Goal: Contribute content

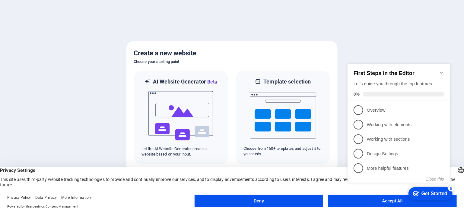
click at [383, 202] on appcues-checklist "Contextual help checklist present on screen" at bounding box center [400, 129] width 110 height 149
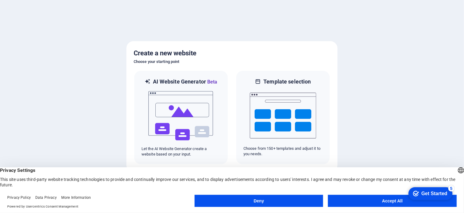
click at [383, 202] on button "Accept All" at bounding box center [392, 200] width 129 height 12
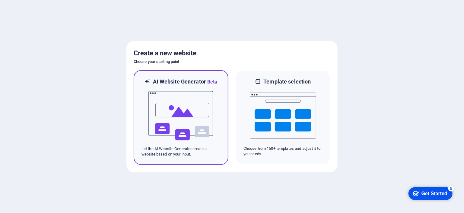
click at [163, 118] on img at bounding box center [181, 115] width 66 height 60
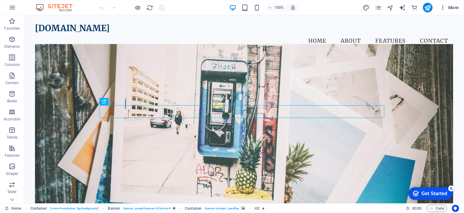
click at [456, 9] on span "More" at bounding box center [449, 8] width 19 height 6
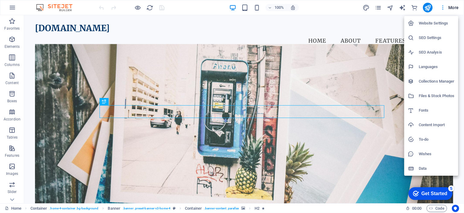
click at [456, 9] on div at bounding box center [232, 106] width 464 height 213
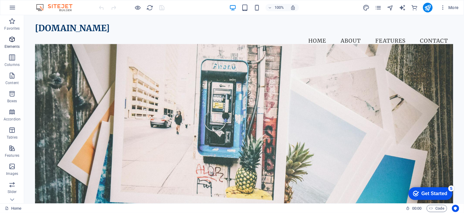
click at [12, 42] on icon "button" at bounding box center [11, 39] width 7 height 7
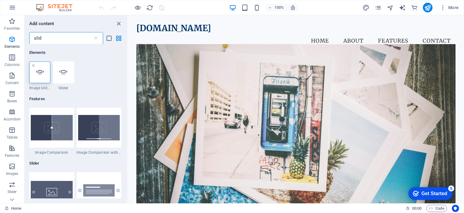
type input "slid"
click at [37, 74] on icon at bounding box center [40, 72] width 8 height 8
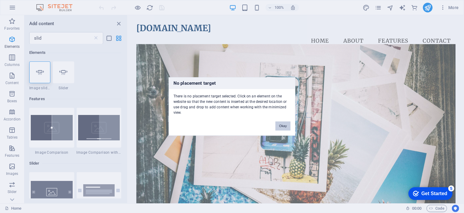
click at [283, 124] on button "Okay" at bounding box center [283, 125] width 15 height 9
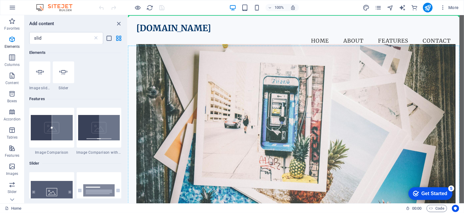
select select "ms"
select select "s"
select select "progressive"
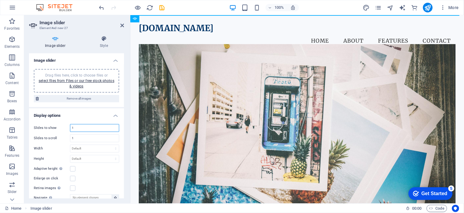
click at [90, 128] on input "1" at bounding box center [94, 127] width 49 height 7
type input "3"
click at [103, 43] on h4 "Style" at bounding box center [104, 42] width 40 height 13
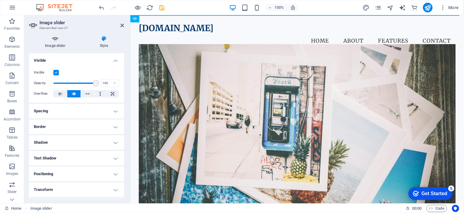
click at [50, 43] on h4 "Image slider" at bounding box center [56, 42] width 55 height 13
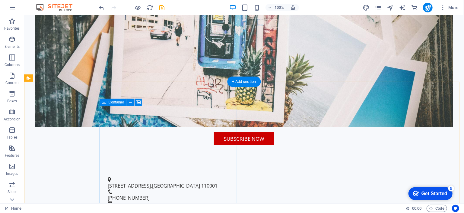
scroll to position [148, 0]
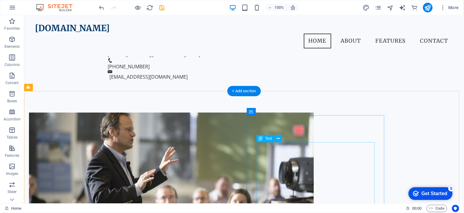
scroll to position [0, 0]
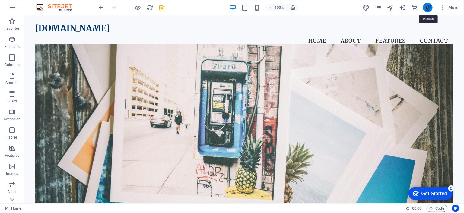
click at [429, 11] on icon "publish" at bounding box center [427, 7] width 7 height 7
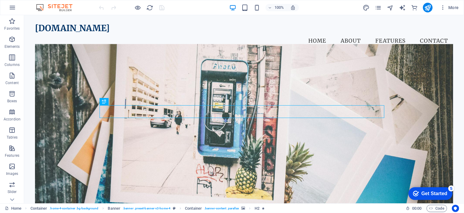
click at [428, 188] on div "checkmark Get Started 5" at bounding box center [430, 193] width 44 height 13
